Goal: Navigation & Orientation: Go to known website

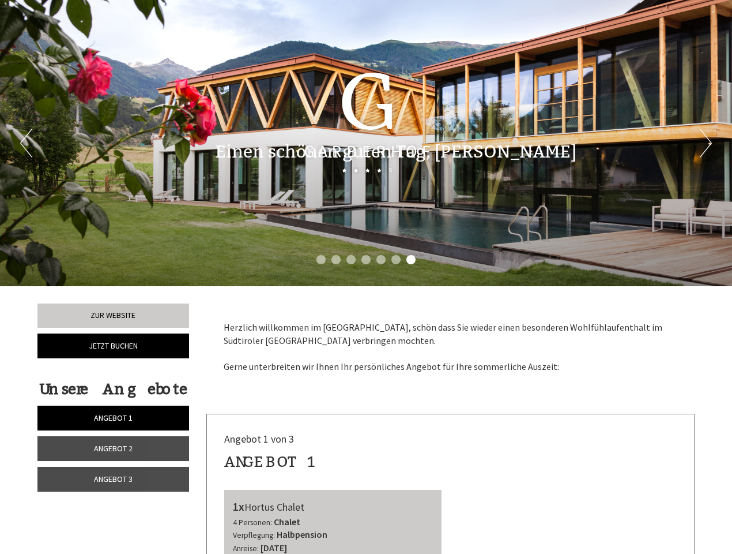
click at [366, 277] on div "Previous Next 1 2 3 4 5 6 7" at bounding box center [366, 143] width 732 height 286
click at [321, 260] on li "1" at bounding box center [321, 259] width 9 height 9
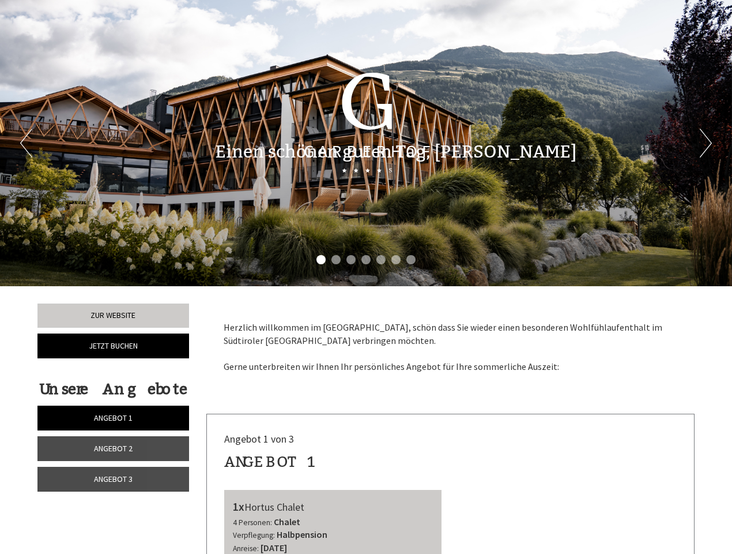
click at [336, 260] on li "2" at bounding box center [336, 259] width 9 height 9
click at [351, 260] on li "3" at bounding box center [351, 259] width 9 height 9
click at [366, 260] on li "4" at bounding box center [366, 259] width 9 height 9
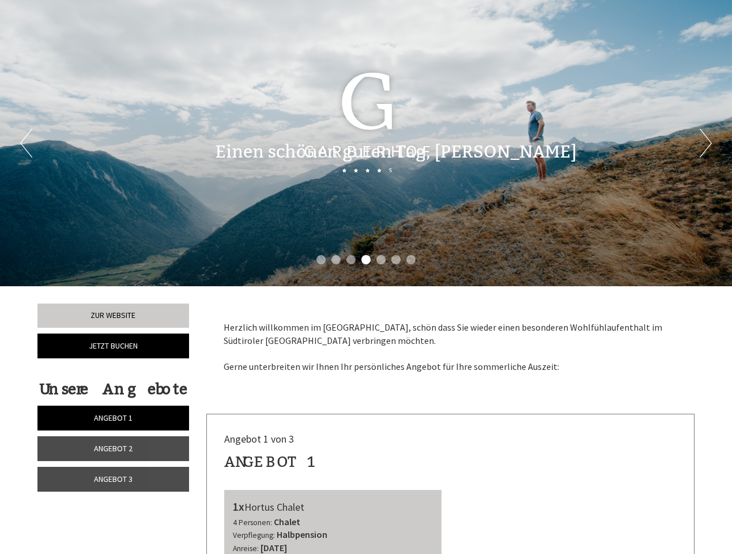
click at [381, 260] on li "5" at bounding box center [381, 259] width 9 height 9
click at [396, 260] on li "6" at bounding box center [396, 259] width 9 height 9
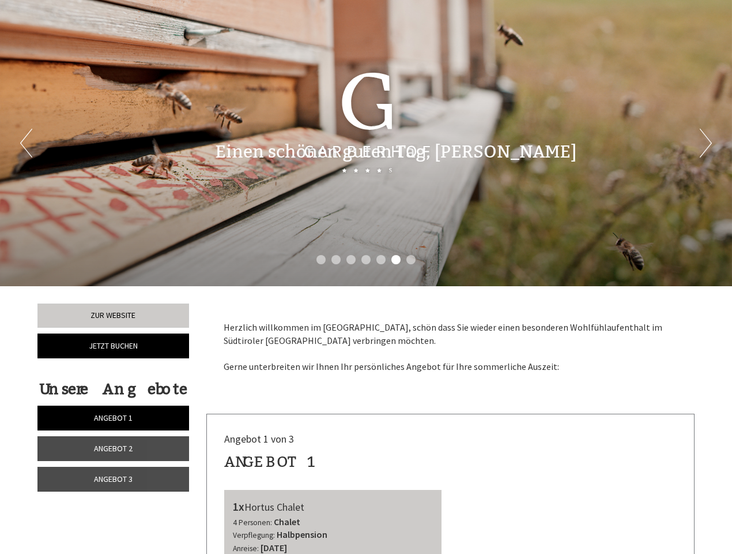
click at [411, 260] on li "7" at bounding box center [411, 259] width 9 height 9
click at [113, 418] on span "Angebot 1" at bounding box center [113, 417] width 39 height 10
